Goal: Task Accomplishment & Management: Manage account settings

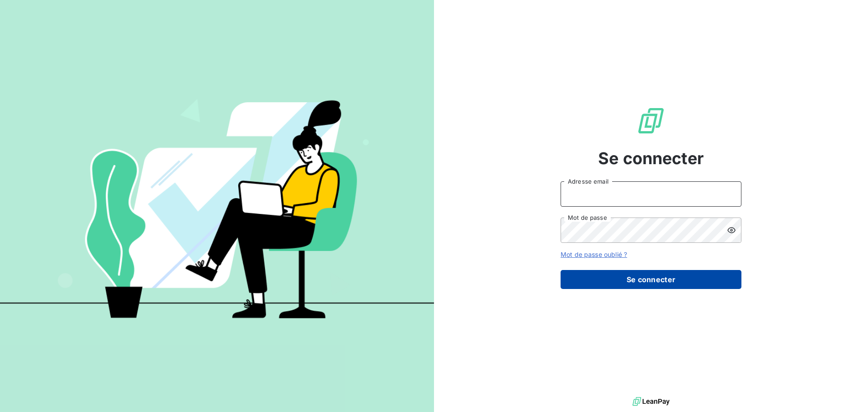
type input "[EMAIL_ADDRESS][DOMAIN_NAME]"
click at [648, 279] on button "Se connecter" at bounding box center [650, 279] width 181 height 19
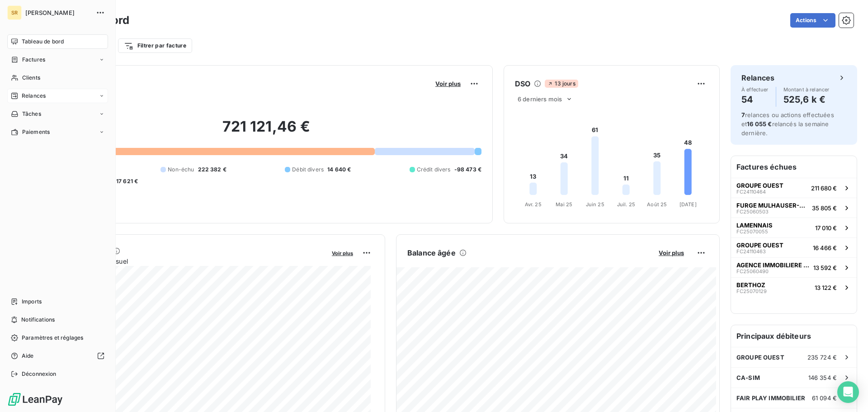
click at [28, 95] on span "Relances" at bounding box center [34, 96] width 24 height 8
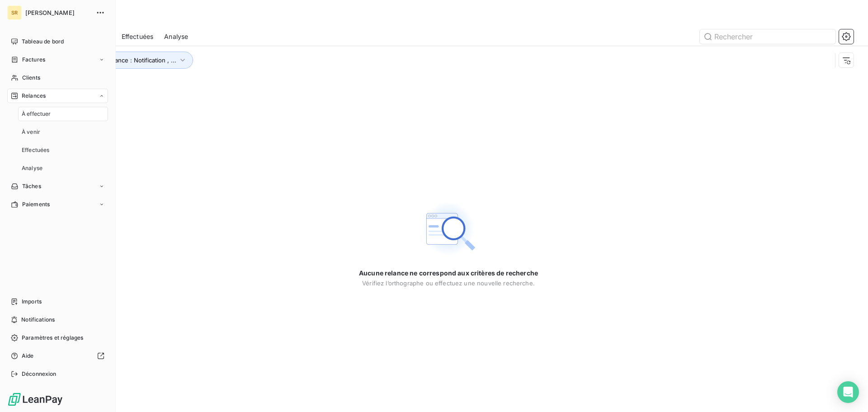
click at [38, 115] on span "À effectuer" at bounding box center [36, 114] width 29 height 8
click at [28, 135] on span "À venir" at bounding box center [31, 132] width 19 height 8
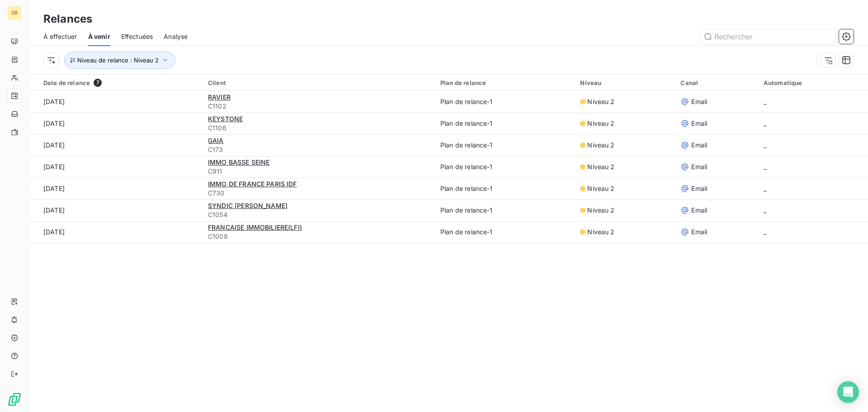
click at [140, 36] on span "Effectuées" at bounding box center [137, 36] width 32 height 9
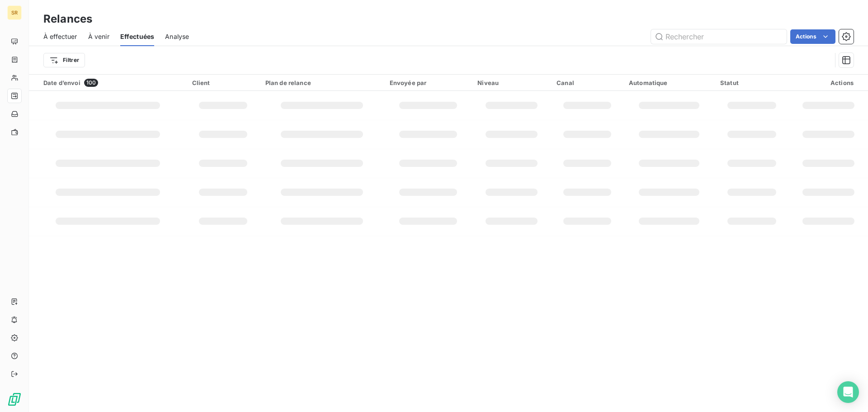
click at [175, 38] on span "Analyse" at bounding box center [177, 36] width 24 height 9
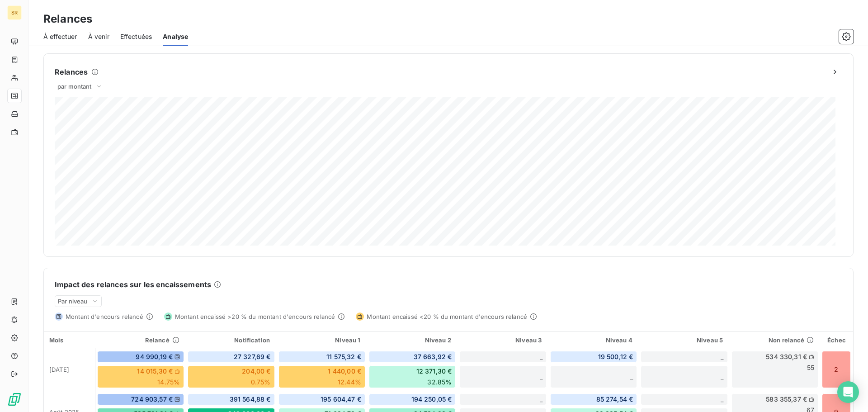
click at [64, 35] on span "À effectuer" at bounding box center [60, 36] width 34 height 9
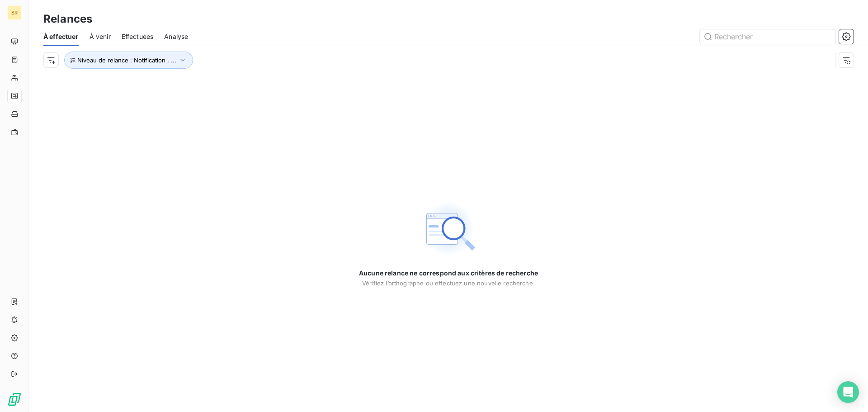
click at [105, 35] on span "À venir" at bounding box center [99, 36] width 21 height 9
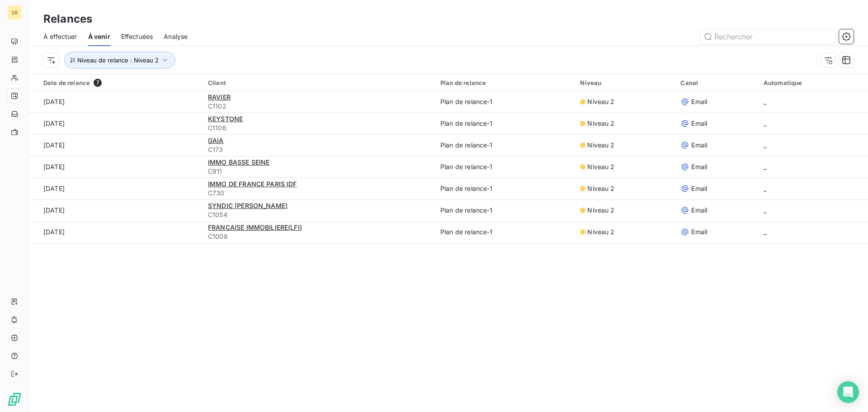
click at [134, 37] on span "Effectuées" at bounding box center [137, 36] width 32 height 9
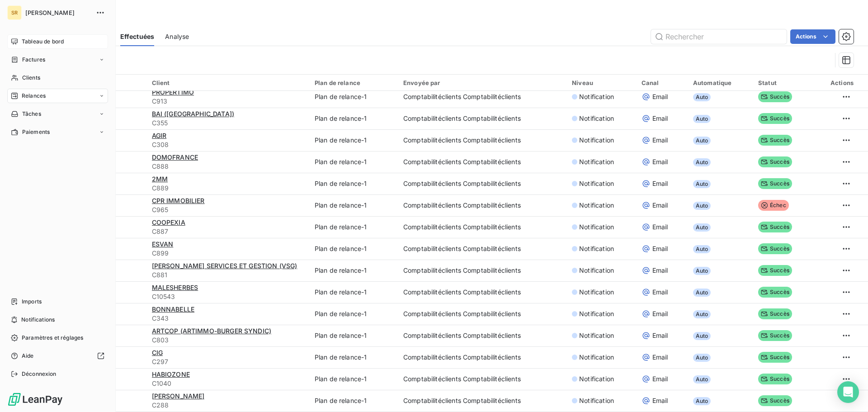
click at [30, 42] on span "Tableau de bord" at bounding box center [43, 42] width 42 height 8
